Goal: Information Seeking & Learning: Learn about a topic

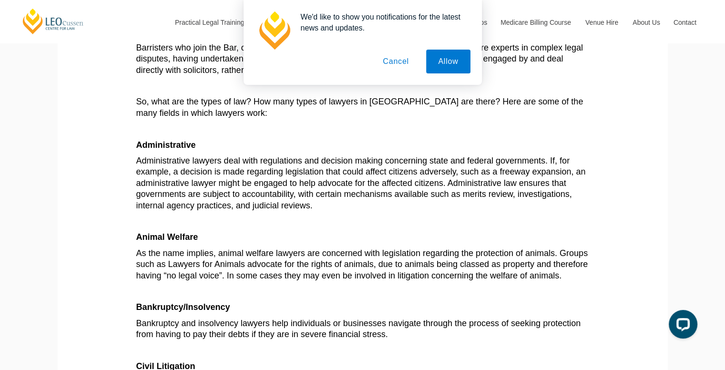
scroll to position [238, 0]
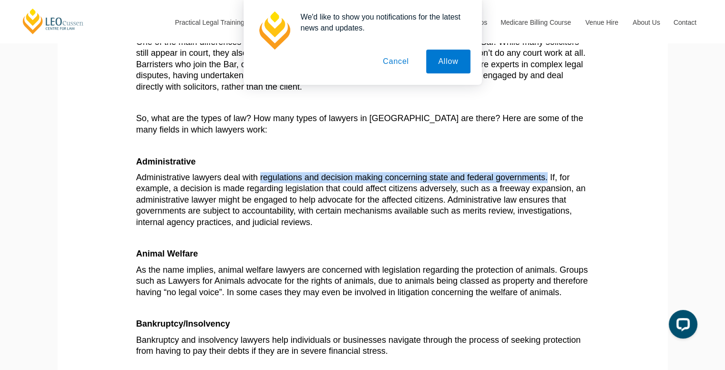
drag, startPoint x: 259, startPoint y: 176, endPoint x: 547, endPoint y: 183, distance: 287.9
click at [547, 183] on p "Administrative lawyers deal with regulations and decision making concerning sta…" at bounding box center [362, 200] width 453 height 56
click at [401, 66] on button "Cancel" at bounding box center [396, 62] width 50 height 24
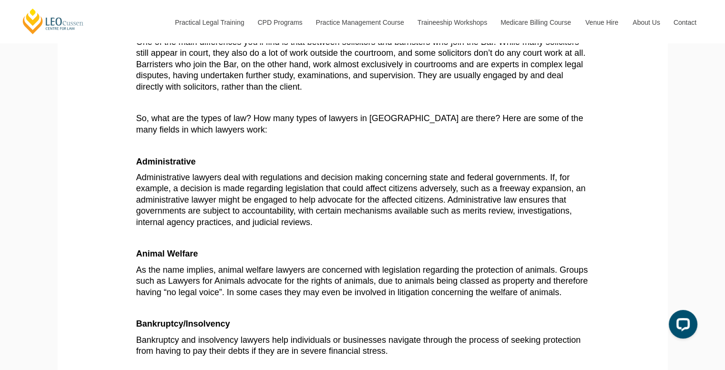
click at [299, 233] on p at bounding box center [362, 238] width 453 height 11
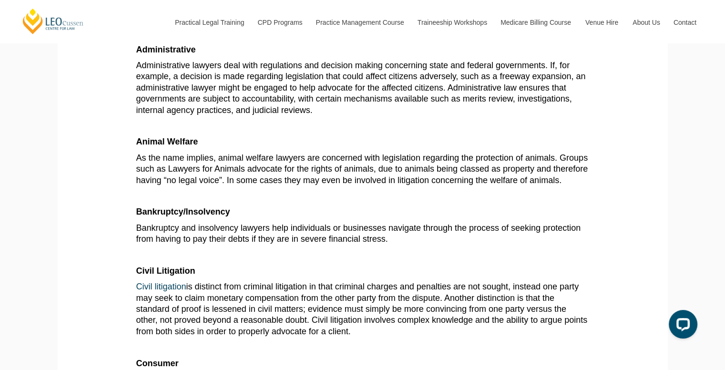
scroll to position [334, 0]
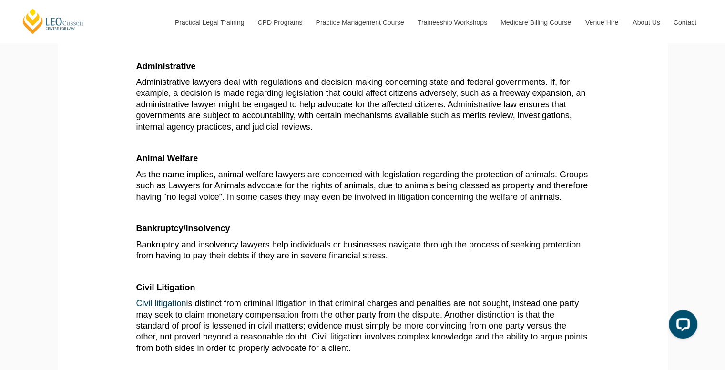
drag, startPoint x: 209, startPoint y: 223, endPoint x: 122, endPoint y: 241, distance: 89.2
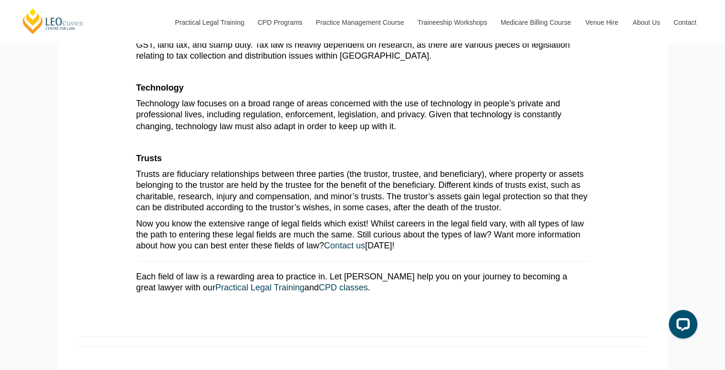
scroll to position [1668, 0]
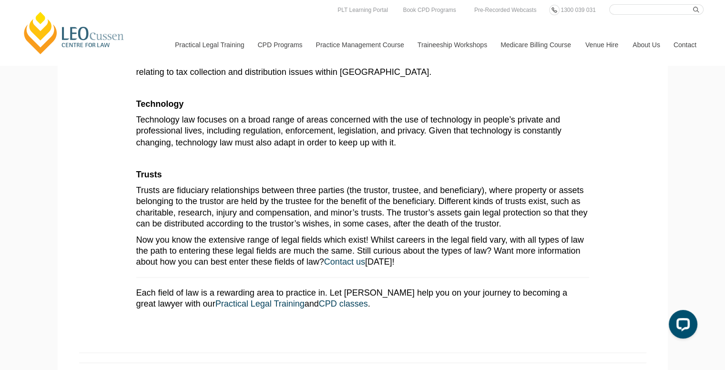
drag, startPoint x: 285, startPoint y: 123, endPoint x: 254, endPoint y: 172, distance: 57.8
click at [254, 172] on p "Trusts" at bounding box center [362, 174] width 453 height 11
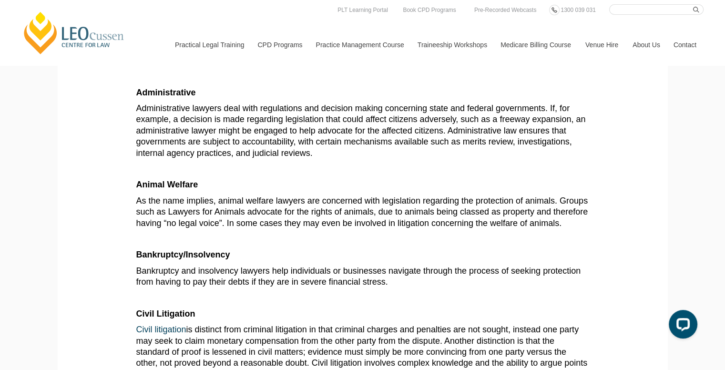
scroll to position [286, 0]
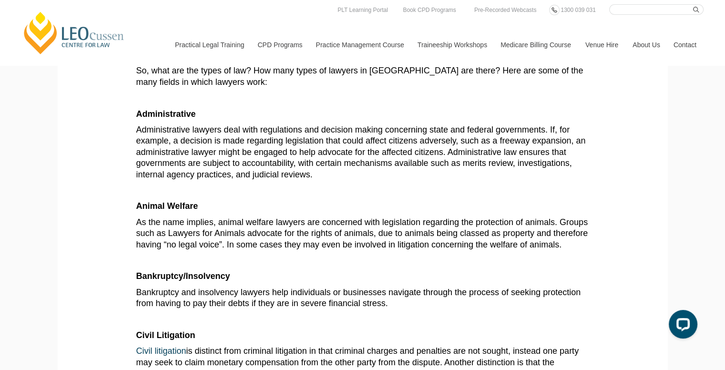
drag, startPoint x: 298, startPoint y: 105, endPoint x: 279, endPoint y: 98, distance: 21.0
click at [279, 98] on p at bounding box center [362, 97] width 453 height 11
click at [390, 172] on p "Administrative lawyers deal with regulations and decision making concerning sta…" at bounding box center [362, 152] width 453 height 56
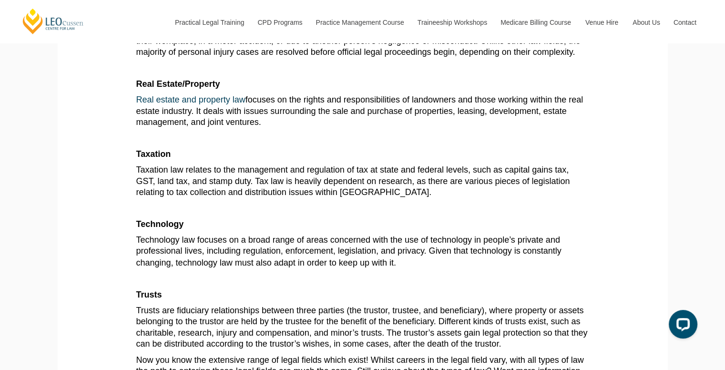
scroll to position [1525, 0]
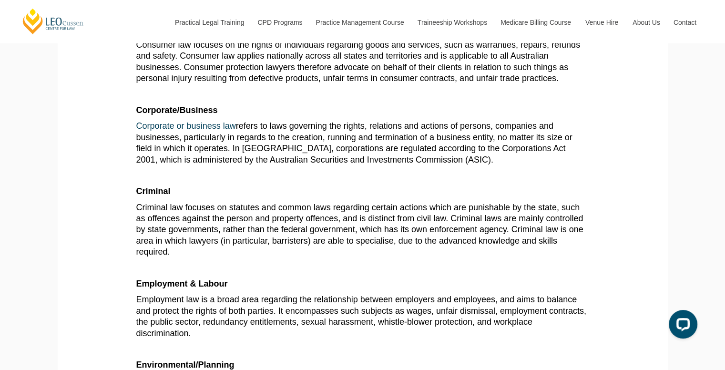
scroll to position [667, 0]
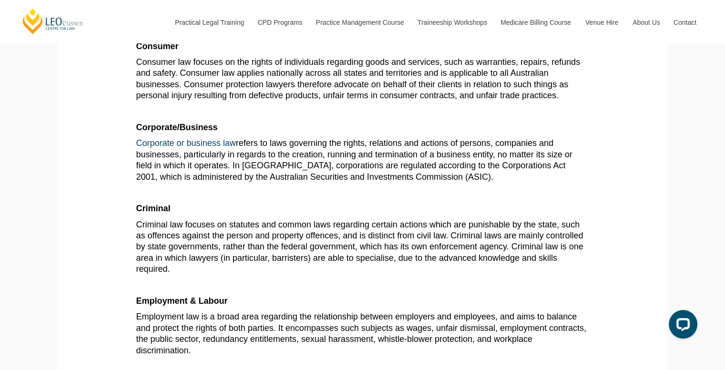
drag, startPoint x: 259, startPoint y: 105, endPoint x: 231, endPoint y: 95, distance: 29.4
click at [231, 95] on span "Consumer law focuses on the rights of individuals regarding goods and services,…" at bounding box center [358, 78] width 444 height 43
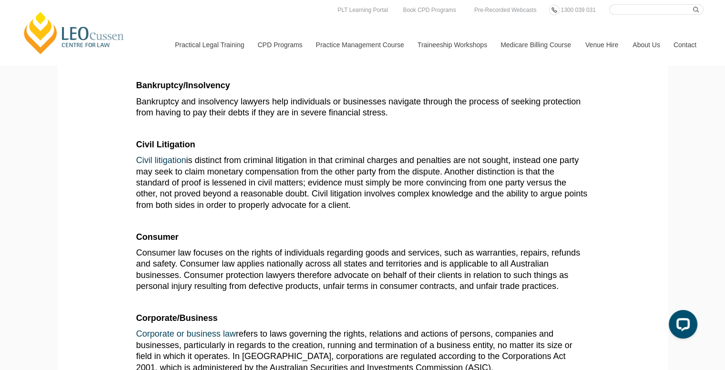
scroll to position [476, 0]
